Goal: Information Seeking & Learning: Learn about a topic

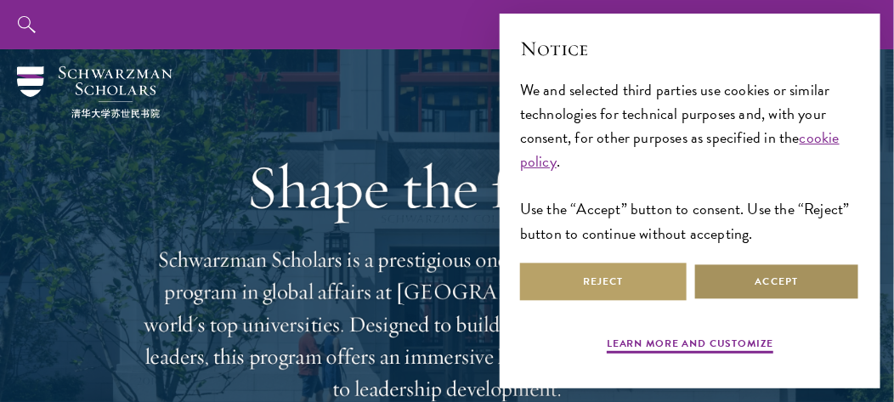
click at [769, 291] on button "Accept" at bounding box center [776, 282] width 167 height 38
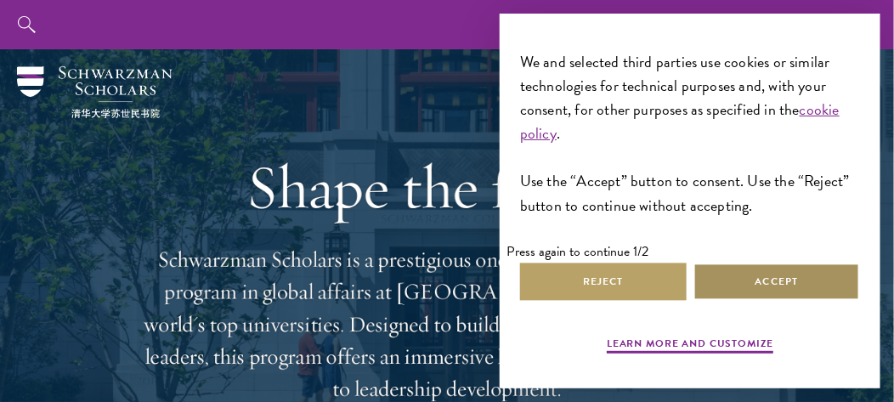
click at [830, 272] on button "Accept" at bounding box center [776, 282] width 167 height 38
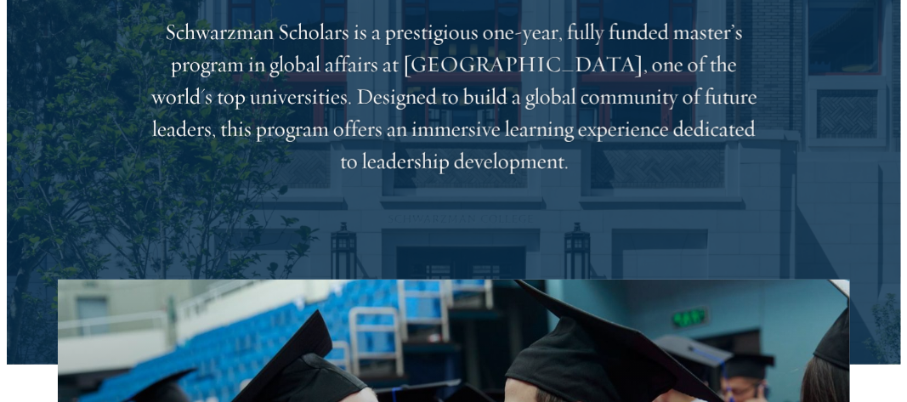
scroll to position [0, 0]
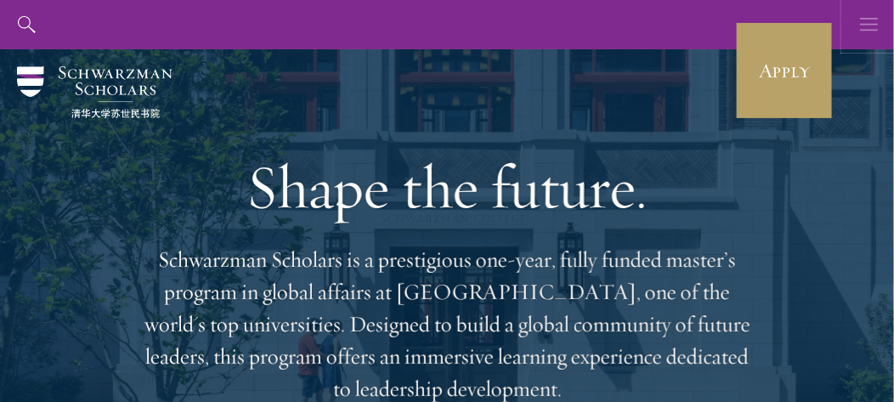
click at [875, 24] on use "button" at bounding box center [869, 24] width 18 height 13
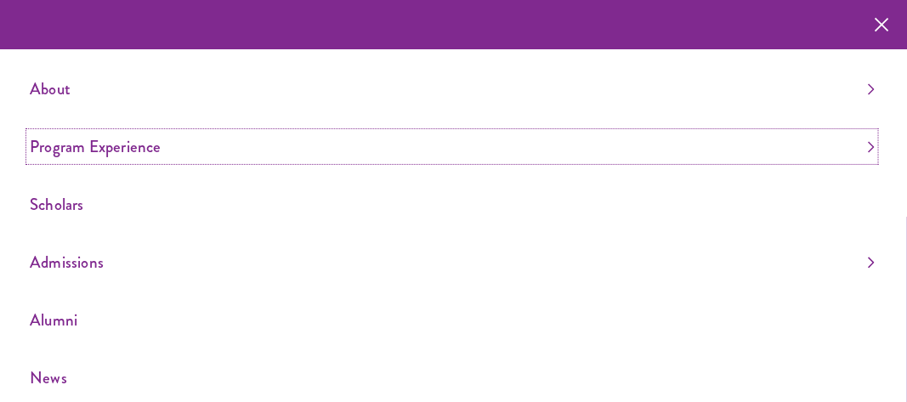
click at [854, 150] on link "Program Experience" at bounding box center [452, 147] width 845 height 28
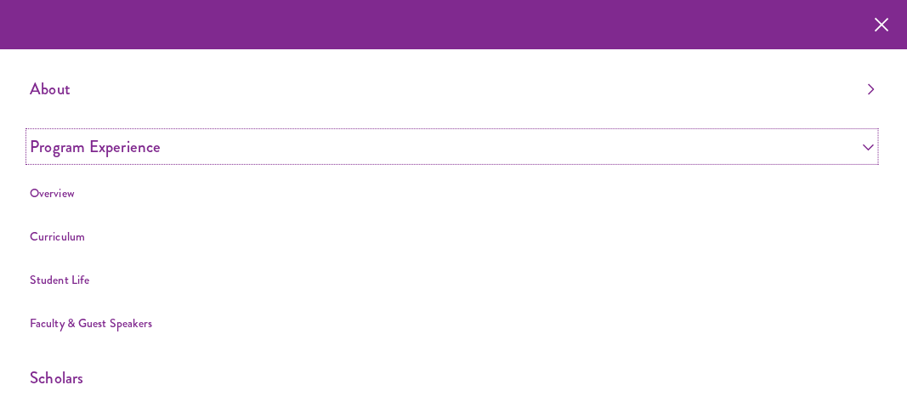
scroll to position [84, 0]
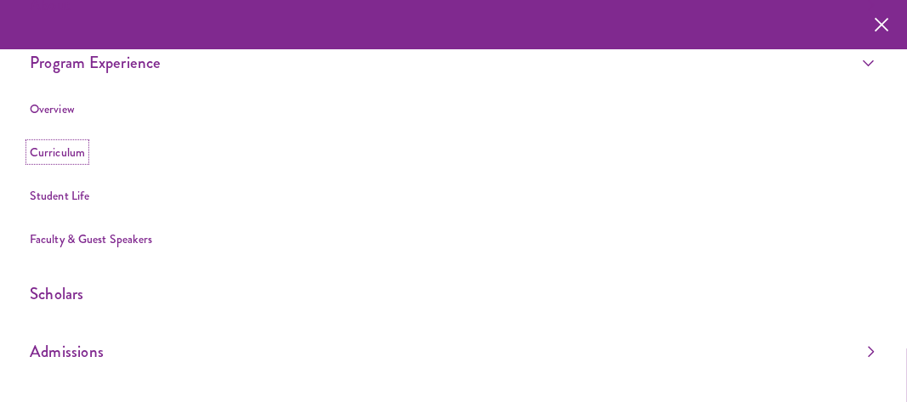
click at [73, 155] on link "Curriculum" at bounding box center [57, 152] width 55 height 17
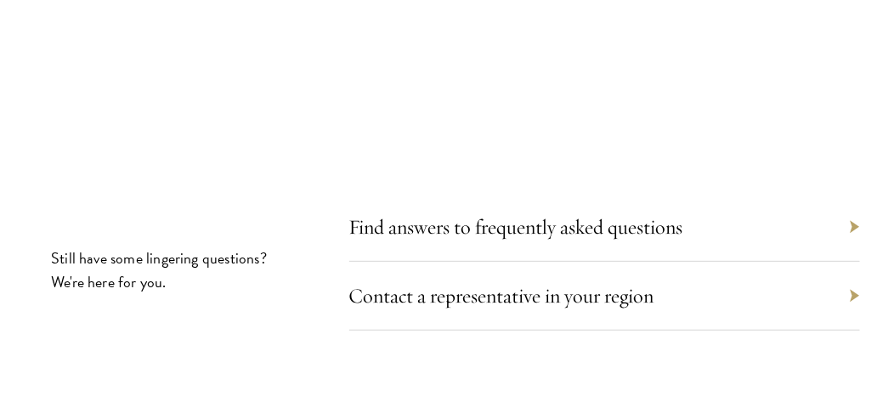
scroll to position [12660, 0]
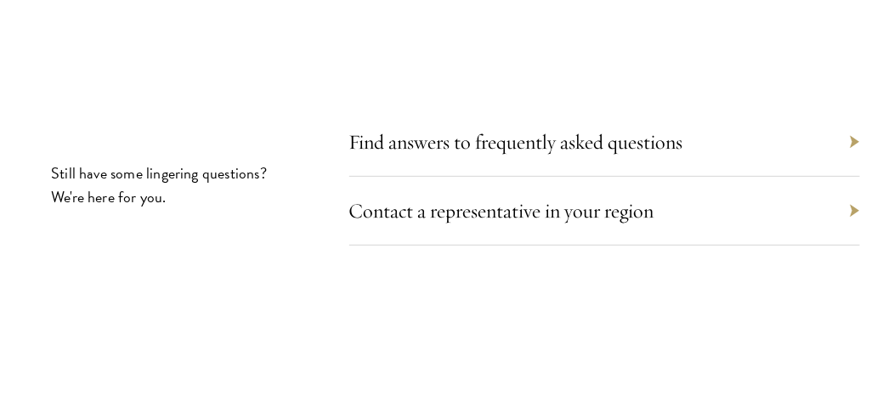
click at [854, 137] on div "Find answers to frequently asked questions" at bounding box center [604, 142] width 511 height 69
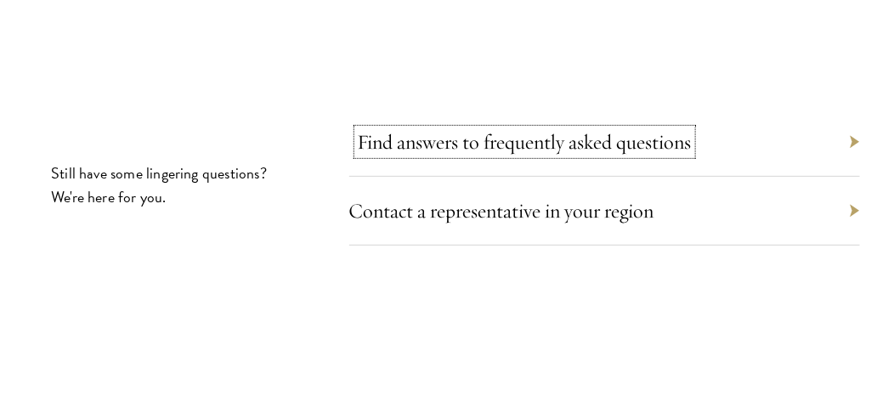
click at [620, 130] on link "Find answers to frequently asked questions" at bounding box center [525, 141] width 334 height 25
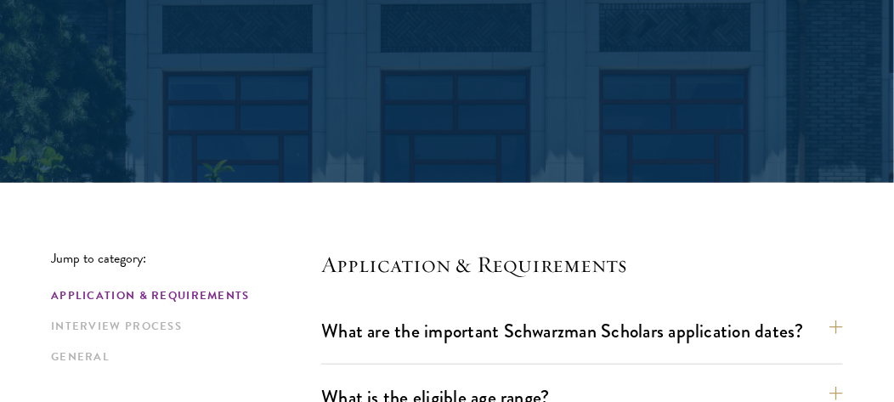
scroll to position [424, 0]
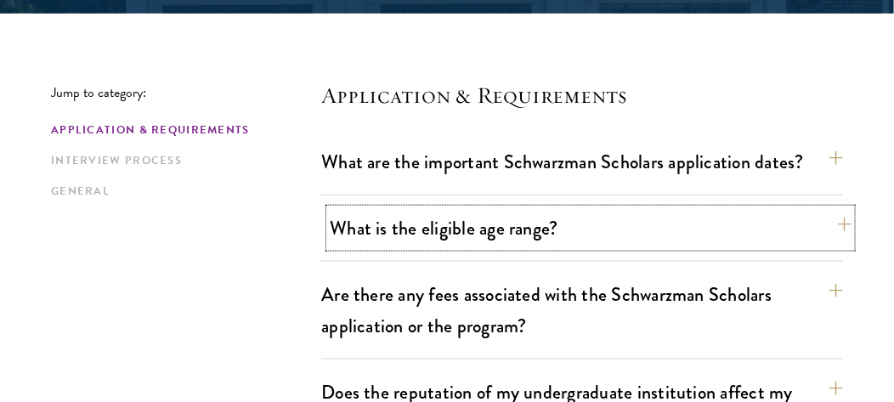
click at [842, 219] on button "What is the eligible age range?" at bounding box center [591, 228] width 522 height 38
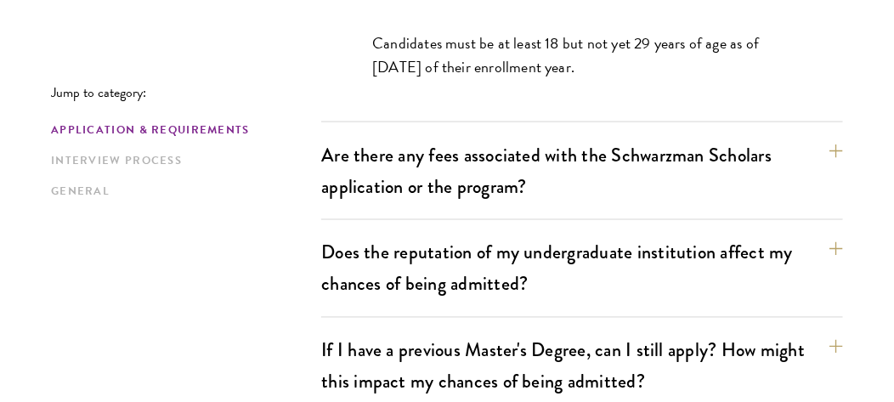
scroll to position [764, 0]
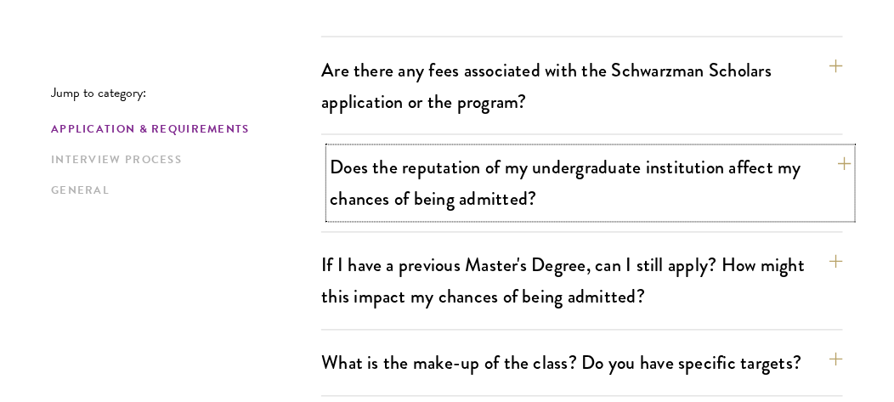
click at [842, 167] on button "Does the reputation of my undergraduate institution affect my chances of being …" at bounding box center [591, 184] width 522 height 70
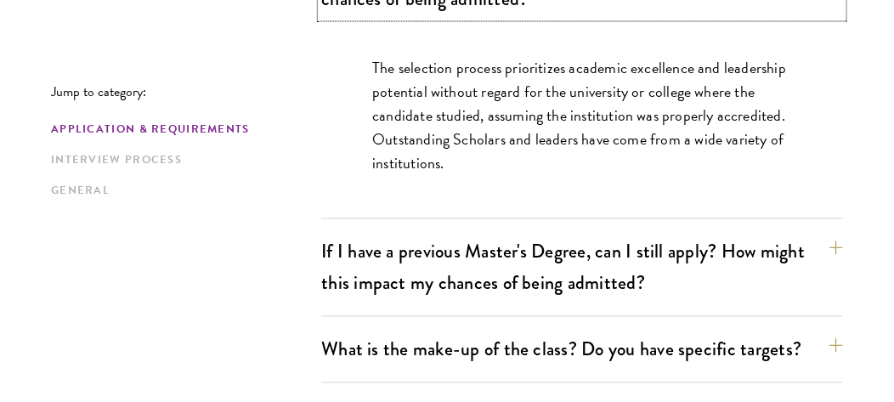
scroll to position [935, 0]
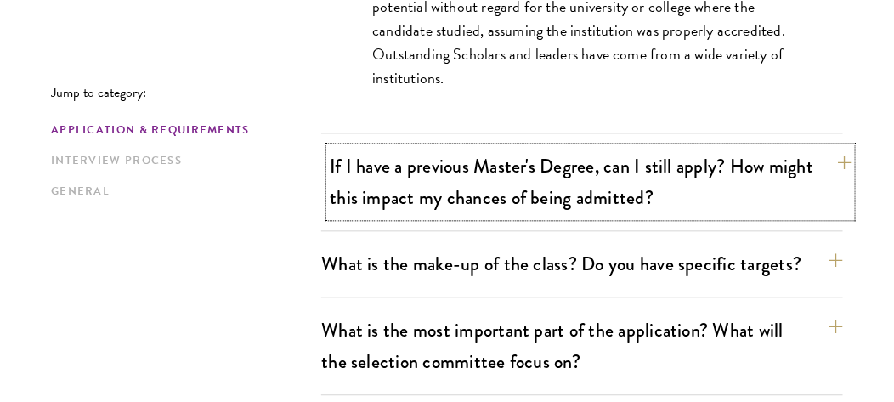
click at [849, 159] on button "If I have a previous Master's Degree, can I still apply? How might this impact …" at bounding box center [591, 182] width 522 height 70
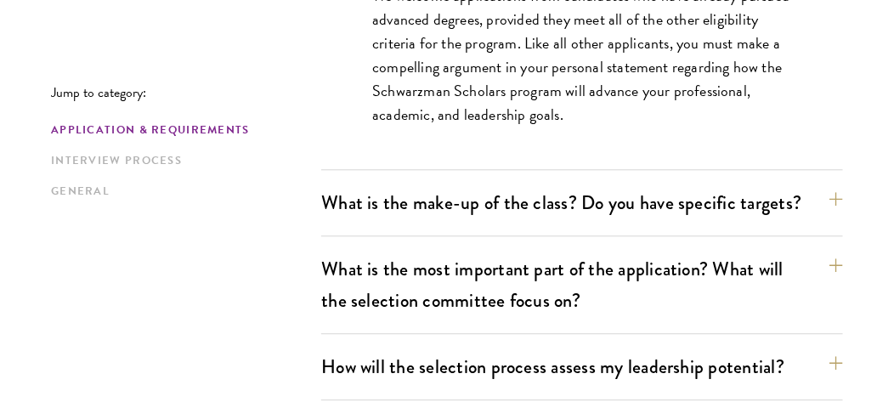
scroll to position [1105, 0]
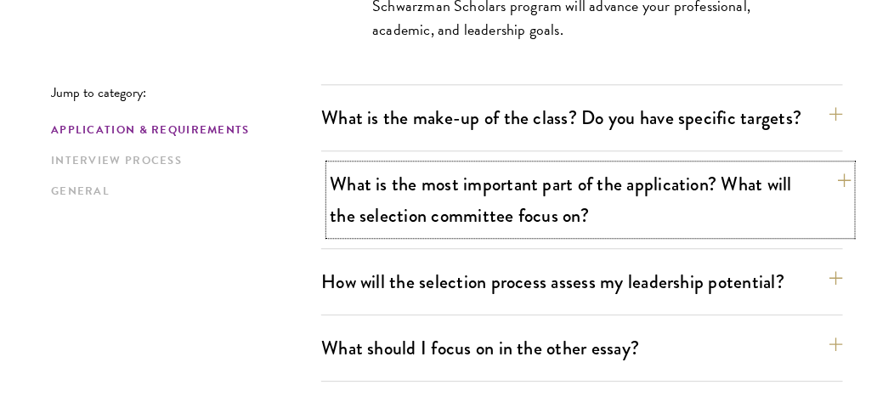
click at [845, 178] on button "What is the most important part of the application? What will the selection com…" at bounding box center [591, 200] width 522 height 70
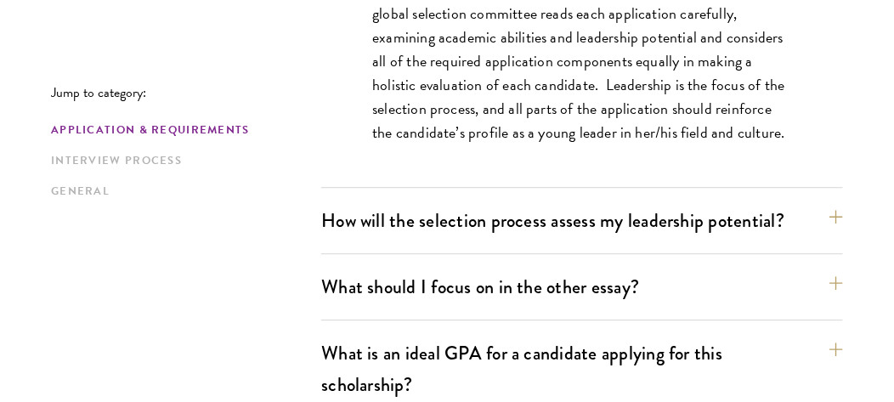
scroll to position [1359, 0]
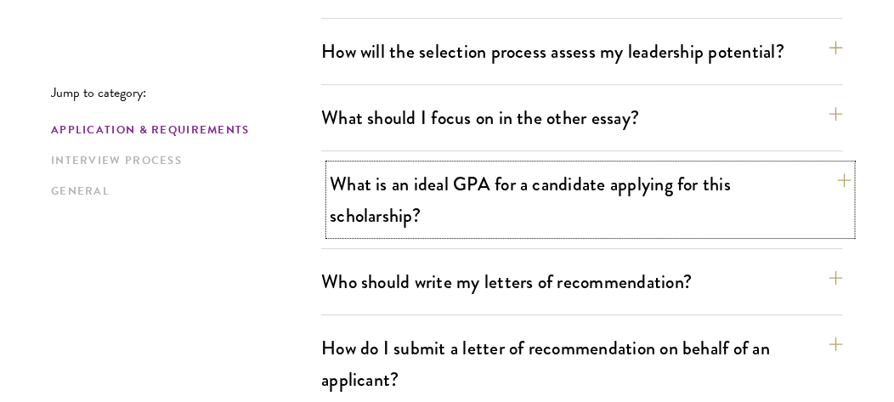
click at [849, 175] on button "What is an ideal GPA for a candidate applying for this scholarship?" at bounding box center [591, 200] width 522 height 70
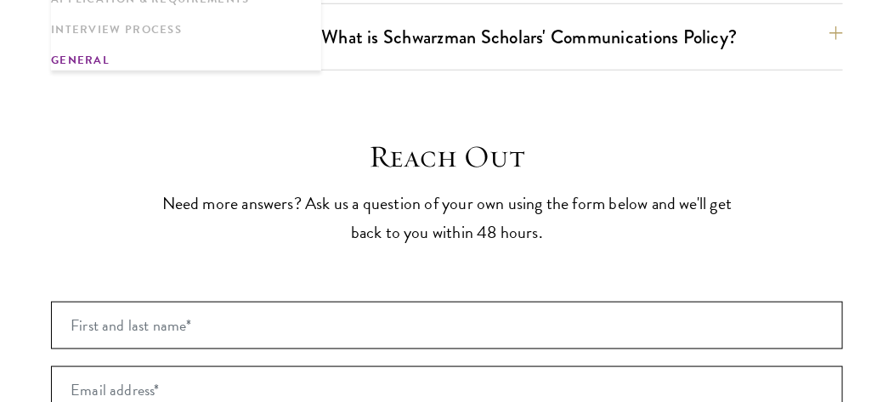
scroll to position [4079, 0]
